Goal: Information Seeking & Learning: Stay updated

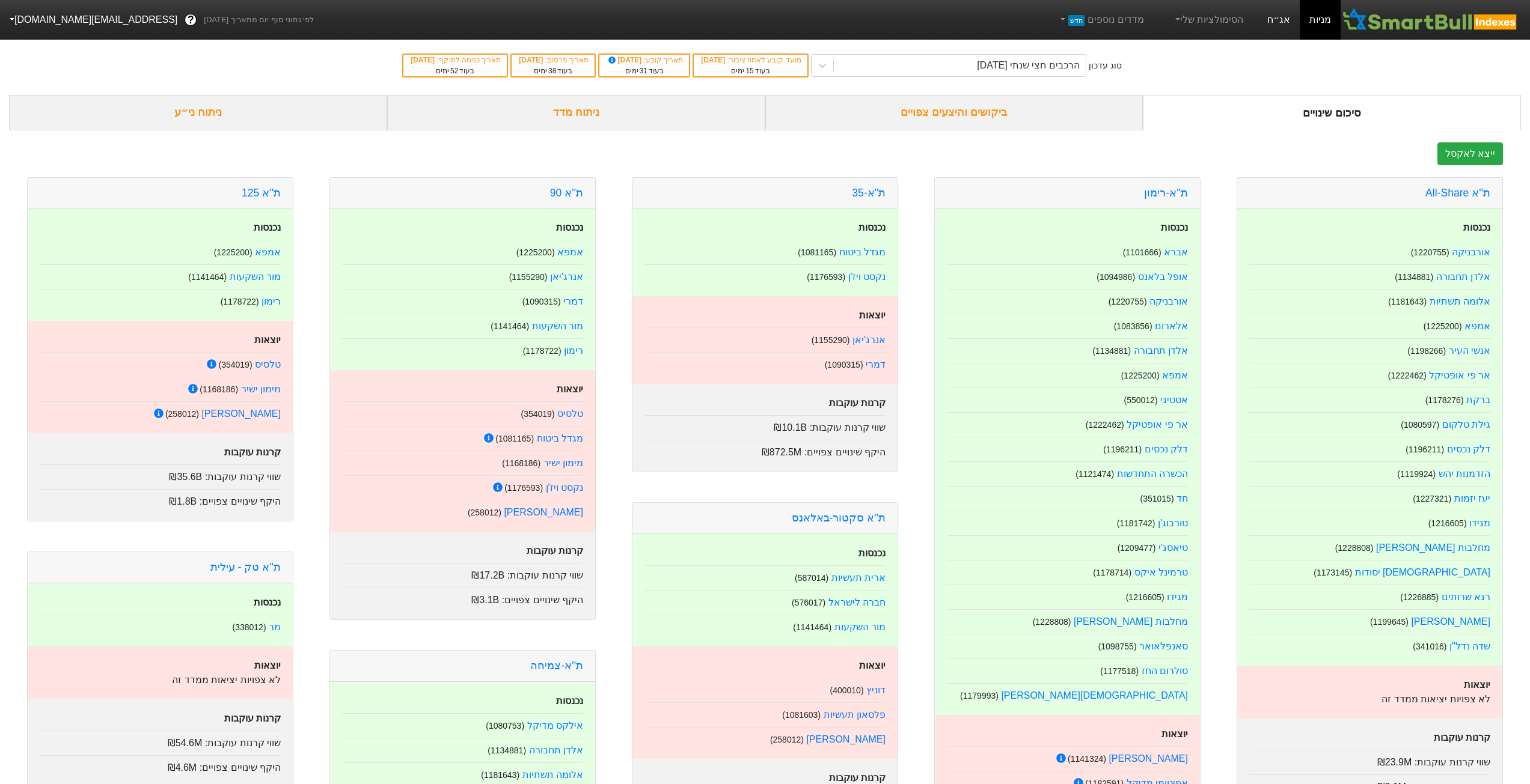
click at [1274, 15] on link "אג״ח" at bounding box center [1278, 20] width 42 height 40
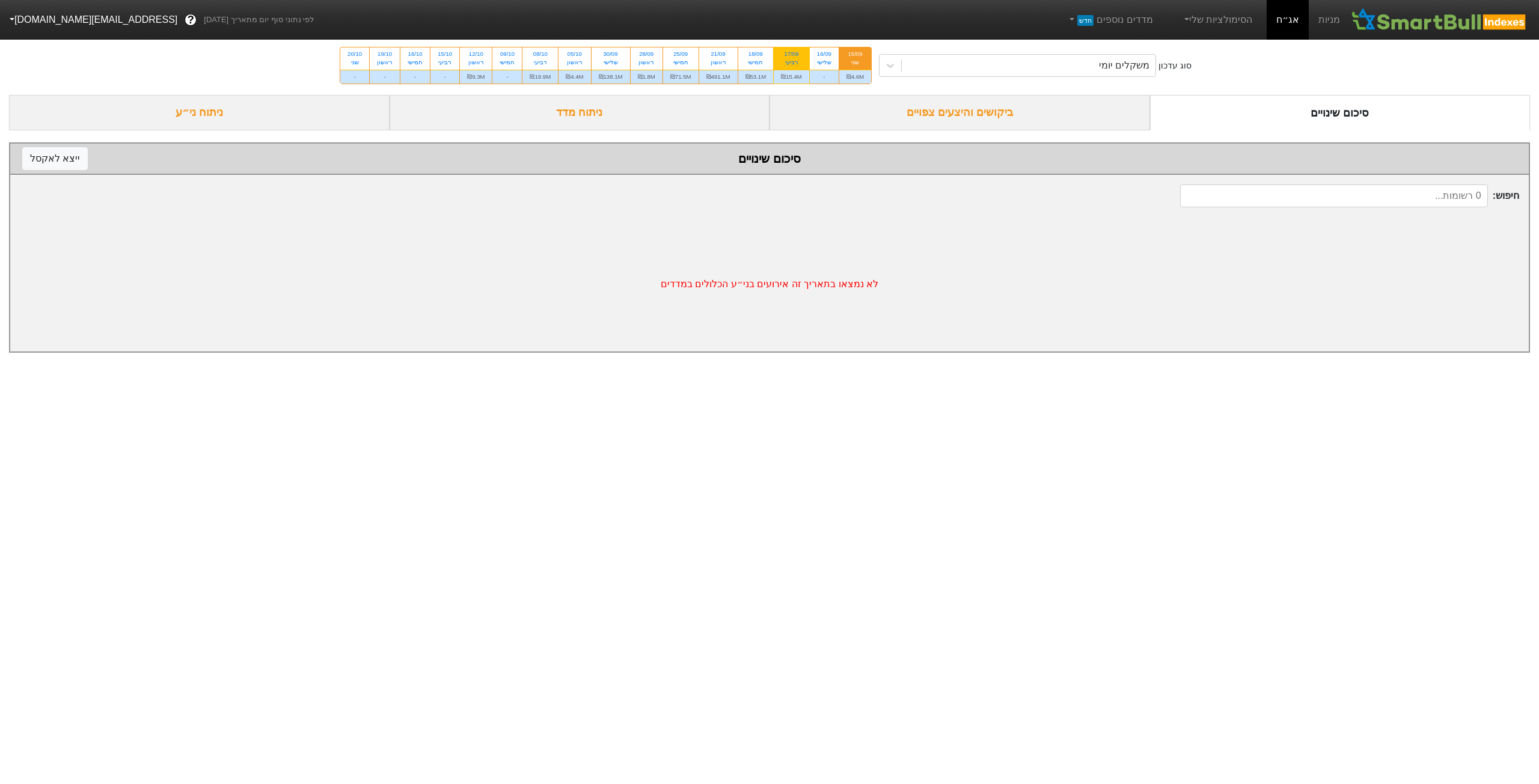
click at [794, 70] on div "₪15.4M" at bounding box center [792, 76] width 36 height 14
click at [792, 55] on input "17/09 רביעי ₪15.4M" at bounding box center [788, 51] width 8 height 8
radio input "true"
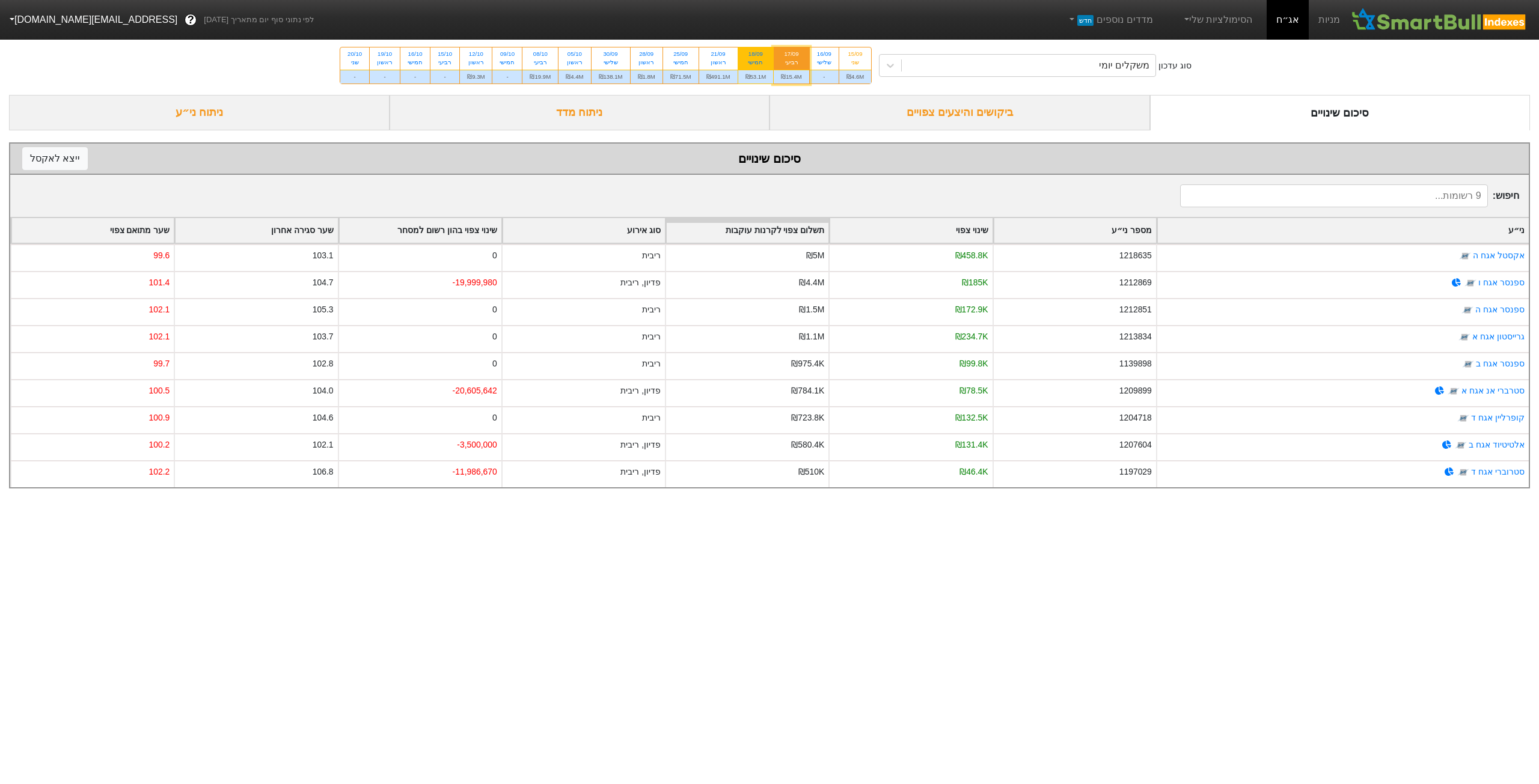
click at [766, 76] on div "₪53.1M" at bounding box center [756, 76] width 36 height 14
click at [756, 55] on input "18/09 חמישי ₪53.1M" at bounding box center [751, 51] width 8 height 8
radio input "true"
